Goal: Information Seeking & Learning: Check status

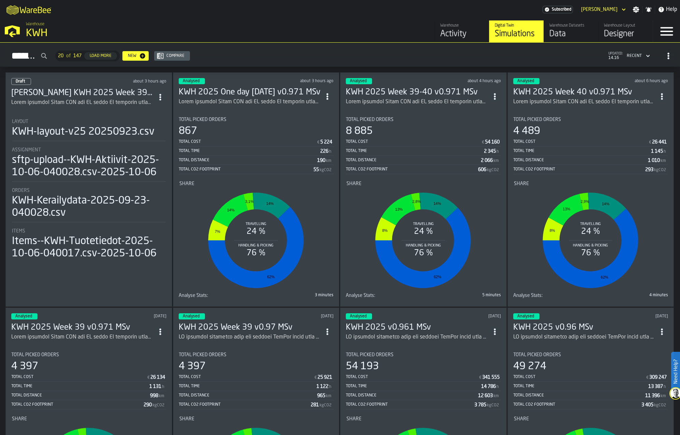
click at [97, 330] on h3 "KWH 2025 Week 39 v0.971 MSv" at bounding box center [82, 327] width 143 height 11
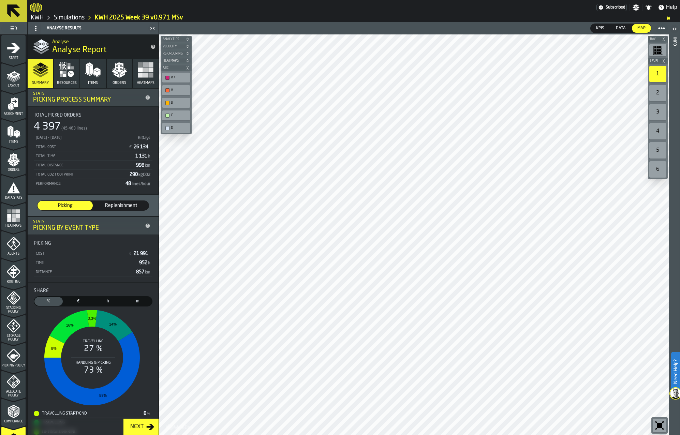
drag, startPoint x: 82, startPoint y: 16, endPoint x: 105, endPoint y: 18, distance: 22.6
click at [82, 16] on link "Simulations" at bounding box center [69, 18] width 31 height 8
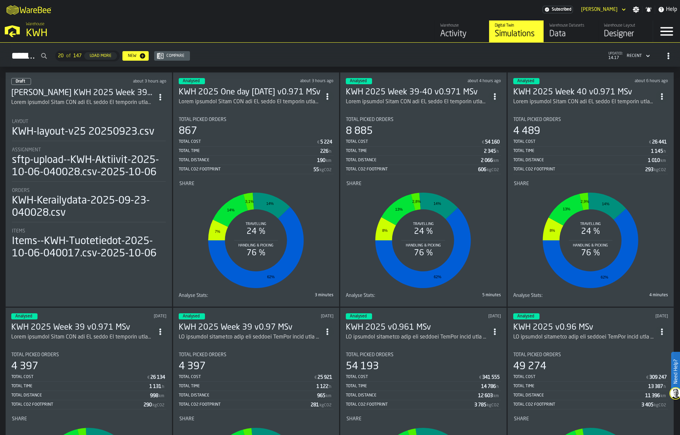
click at [242, 98] on div "ItemListCard-DashboardItemContainer" at bounding box center [250, 102] width 143 height 8
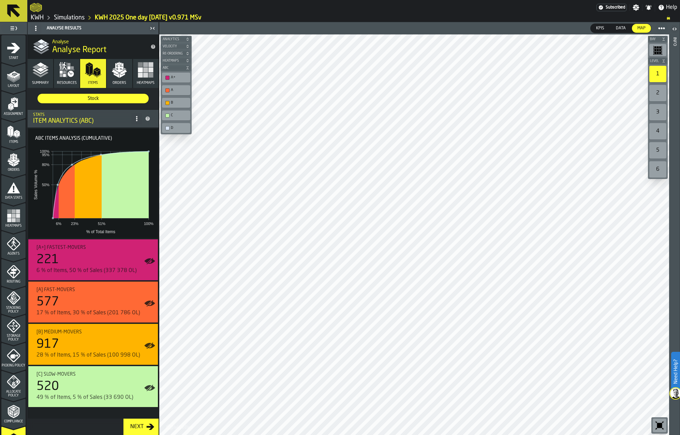
click at [68, 16] on link "Simulations" at bounding box center [69, 18] width 31 height 8
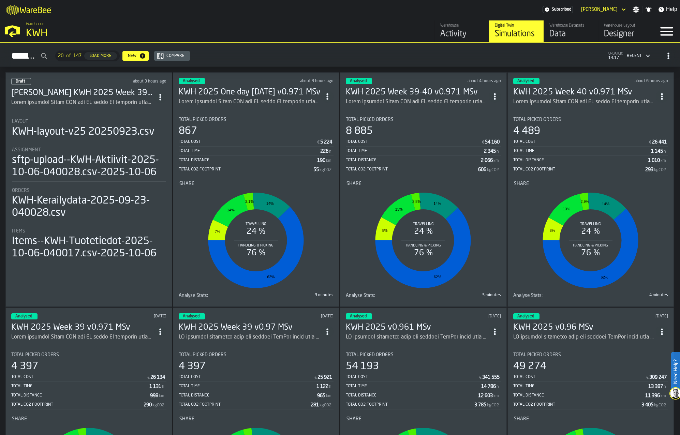
click at [105, 331] on h3 "KWH 2025 Week 39 v0.971 MSv" at bounding box center [82, 327] width 143 height 11
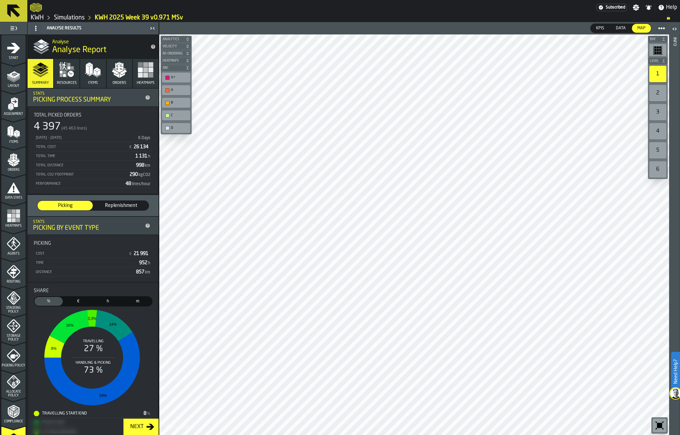
drag, startPoint x: 77, startPoint y: 17, endPoint x: 98, endPoint y: 22, distance: 21.0
click at [77, 17] on link "Simulations" at bounding box center [69, 18] width 31 height 8
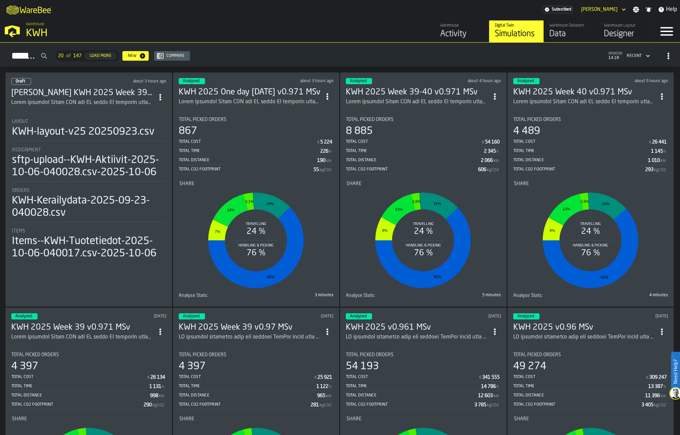
click at [540, 95] on h3 "KWH 2025 Week 40 v0.971 MSv" at bounding box center [584, 92] width 143 height 11
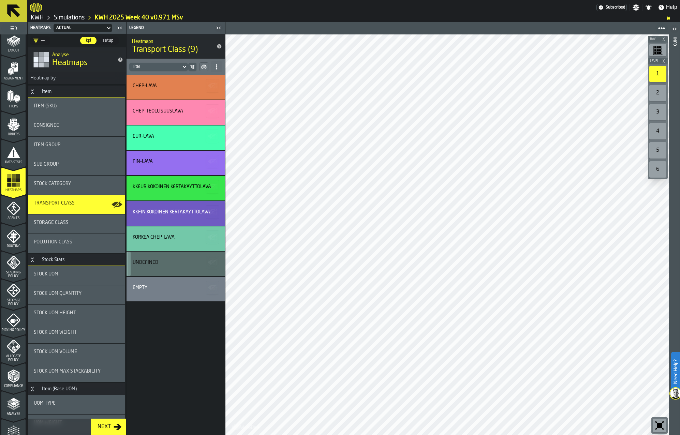
scroll to position [102, 0]
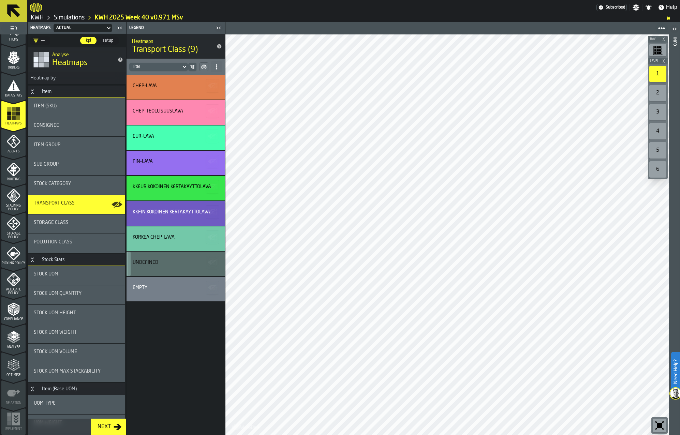
click at [11, 342] on polyline "menu Analyse" at bounding box center [13, 341] width 13 height 5
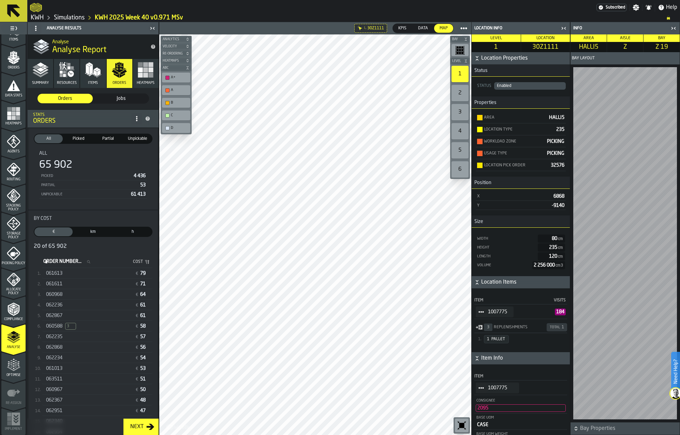
click at [485, 315] on span "StatList-item-1007775" at bounding box center [481, 312] width 11 height 11
click at [485, 350] on div "Show Items" at bounding box center [500, 350] width 41 height 4
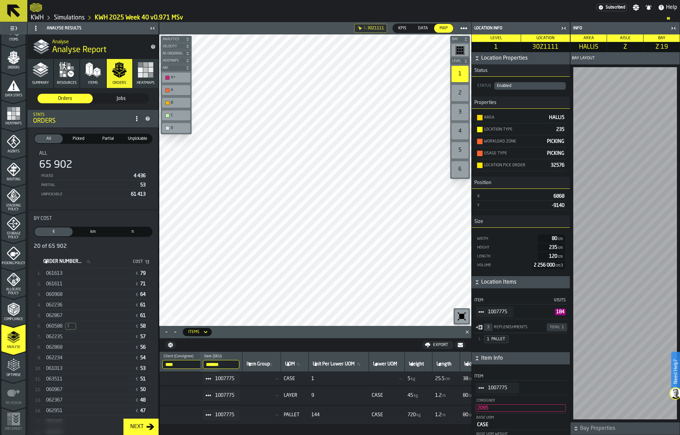
scroll to position [0, 0]
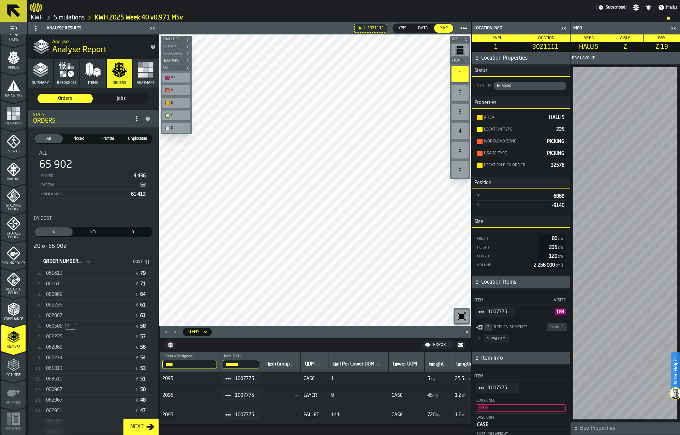
click at [248, 365] on input "*******" at bounding box center [241, 364] width 37 height 9
click at [75, 17] on link "Simulations" at bounding box center [69, 18] width 31 height 8
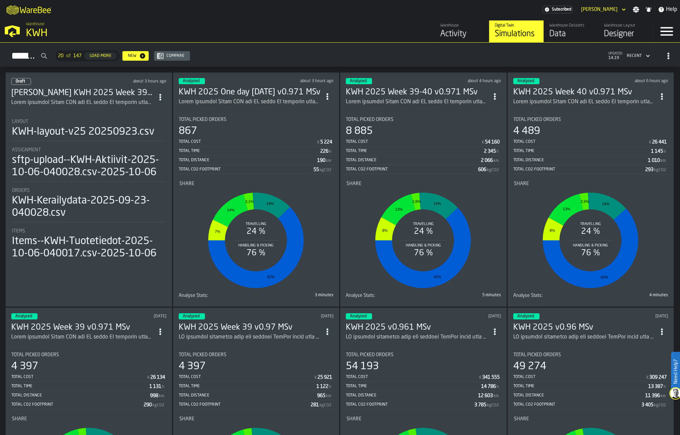
click at [269, 93] on h3 "KWH 2025 One day [DATE] v0.971 MSv" at bounding box center [250, 92] width 143 height 11
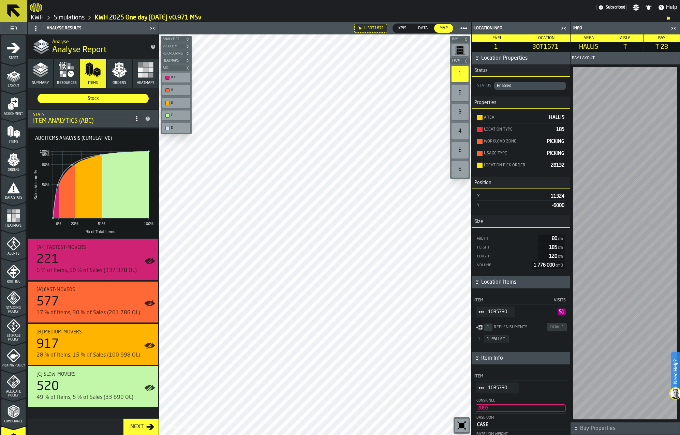
drag, startPoint x: 473, startPoint y: 310, endPoint x: 478, endPoint y: 313, distance: 6.1
click at [473, 310] on div "Item Visits 1035730 51 1 Replenishments Total 1 1 PALLET" at bounding box center [521, 321] width 98 height 64
click at [483, 313] on circle "StatList-item-1035730" at bounding box center [483, 312] width 2 height 2
click at [493, 351] on div "Show Items" at bounding box center [500, 350] width 41 height 4
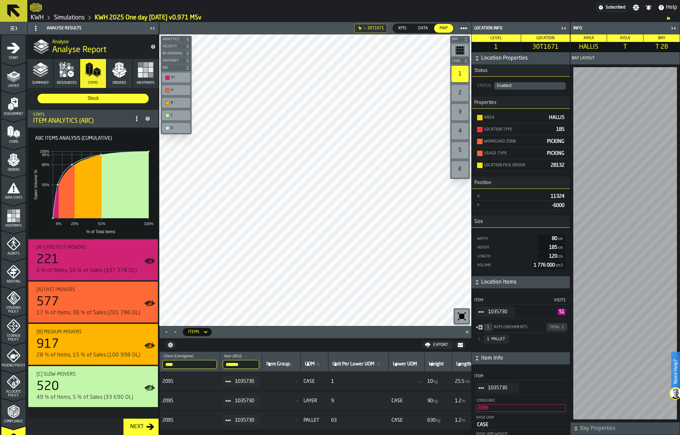
click at [252, 364] on input "*******" at bounding box center [241, 364] width 37 height 9
drag, startPoint x: 252, startPoint y: 364, endPoint x: 223, endPoint y: 367, distance: 29.5
click at [223, 367] on th "******* Item (SKU) 1035730" at bounding box center [241, 362] width 42 height 20
paste input "search"
type input "*******"
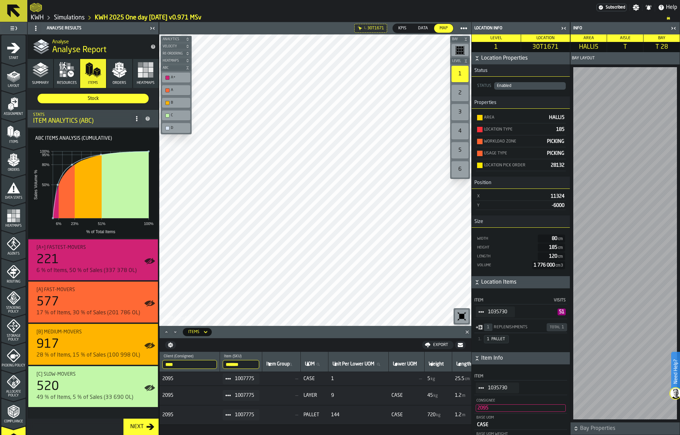
click at [238, 366] on input "*******" at bounding box center [241, 364] width 37 height 9
drag, startPoint x: 114, startPoint y: 71, endPoint x: 91, endPoint y: 79, distance: 24.3
click at [114, 72] on polygon "button" at bounding box center [115, 72] width 7 height 5
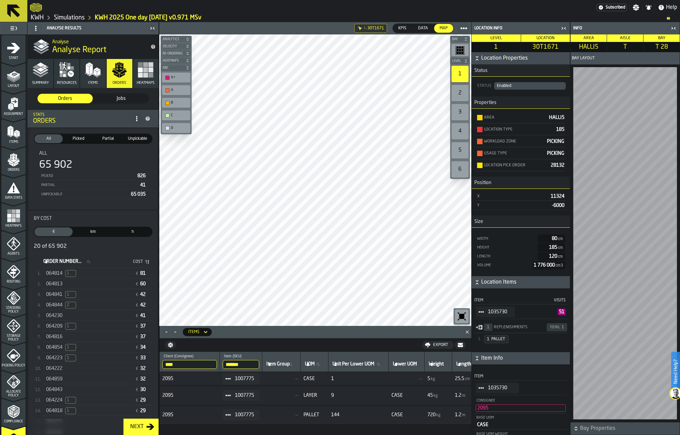
click at [91, 75] on icon "button" at bounding box center [91, 74] width 4 height 3
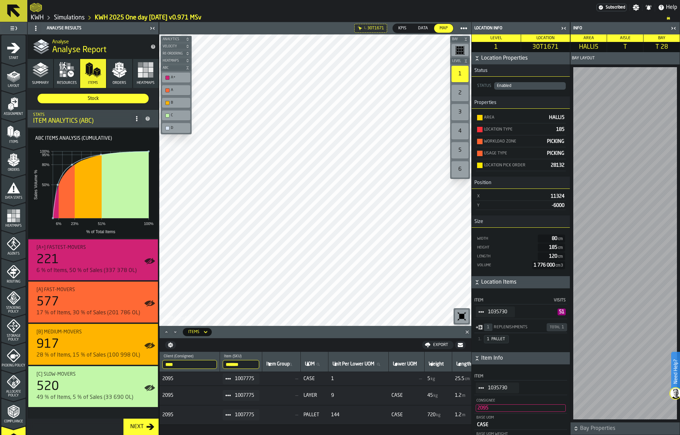
click at [231, 378] on icon at bounding box center [228, 378] width 5 height 5
click at [243, 389] on div "Show Assignment" at bounding box center [250, 391] width 41 height 4
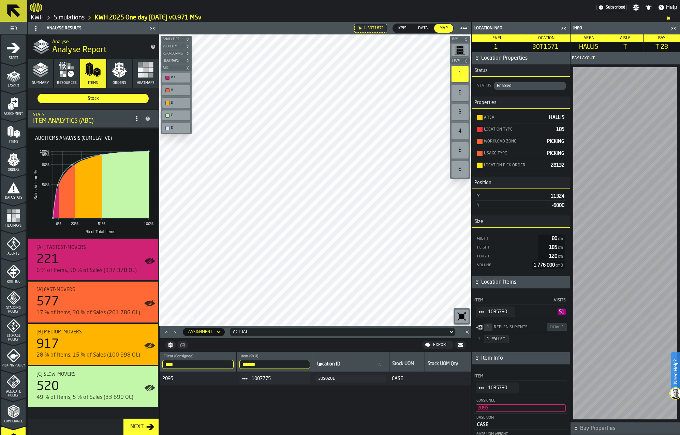
click at [337, 381] on div "30S0201" at bounding box center [351, 379] width 66 height 5
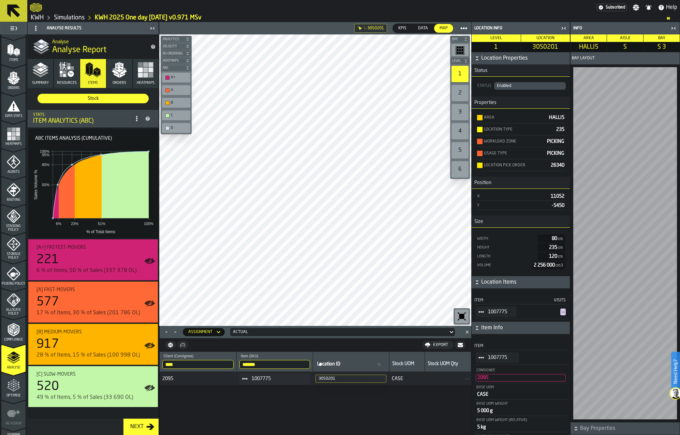
scroll to position [102, 0]
